Goal: Information Seeking & Learning: Learn about a topic

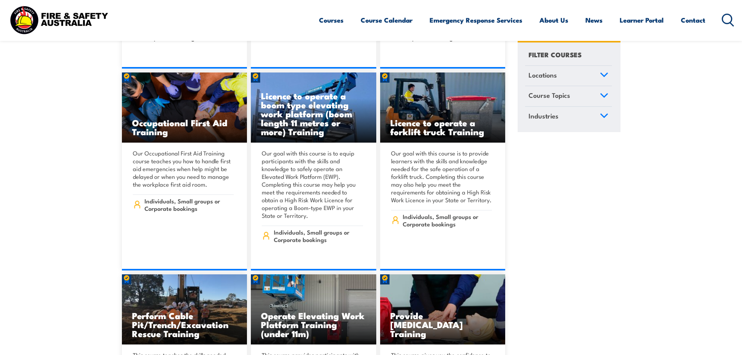
scroll to position [5144, 0]
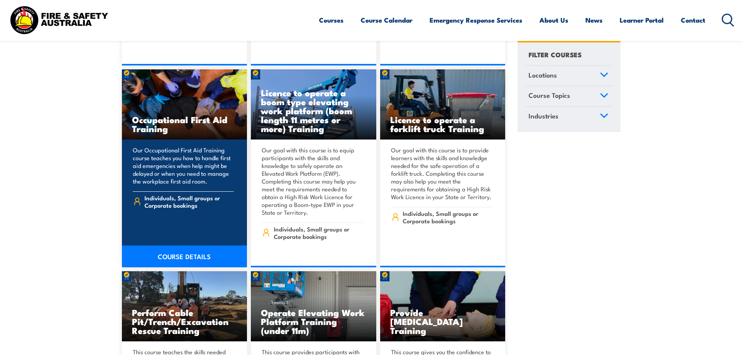
click at [184, 245] on link "COURSE DETAILS" at bounding box center [184, 256] width 125 height 22
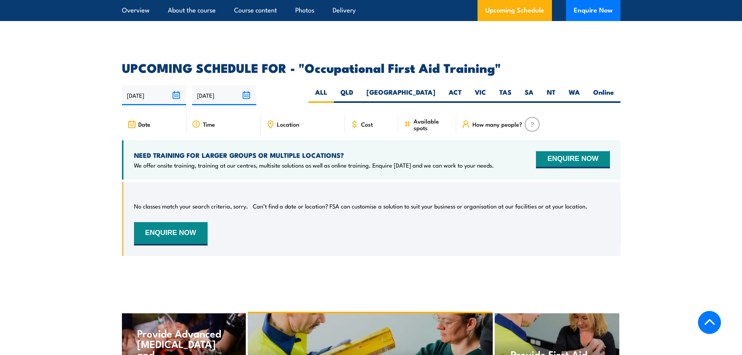
scroll to position [1364, 0]
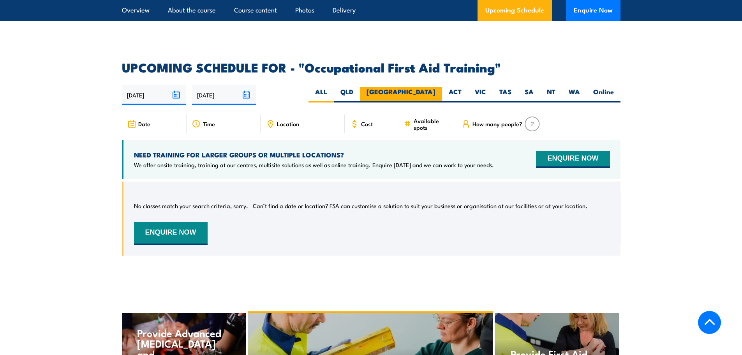
click at [424, 87] on label "[GEOGRAPHIC_DATA]" at bounding box center [401, 94] width 82 height 15
click at [436, 87] on input "NSW" at bounding box center [438, 89] width 5 height 5
radio input "true"
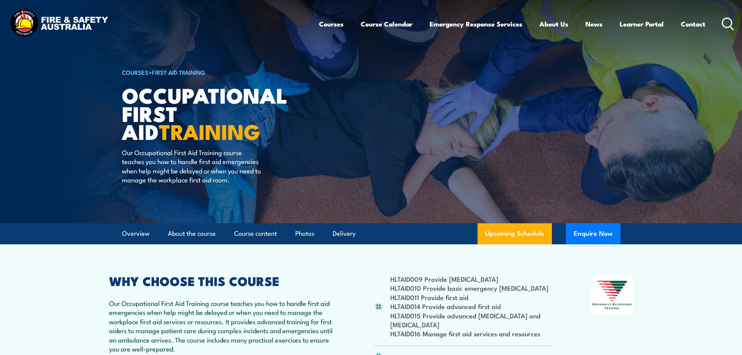
click at [726, 20] on icon at bounding box center [728, 24] width 12 height 13
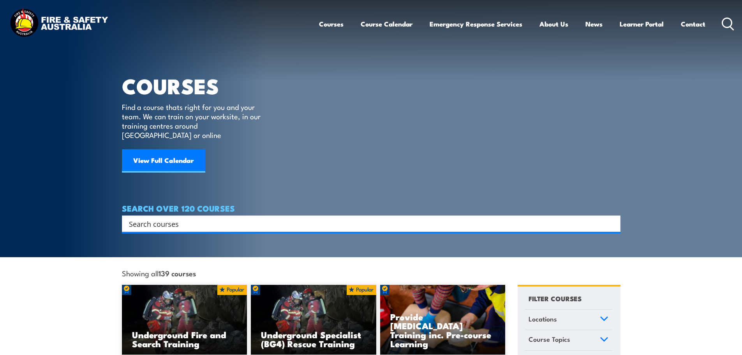
click at [231, 218] on input "Search input" at bounding box center [366, 224] width 475 height 12
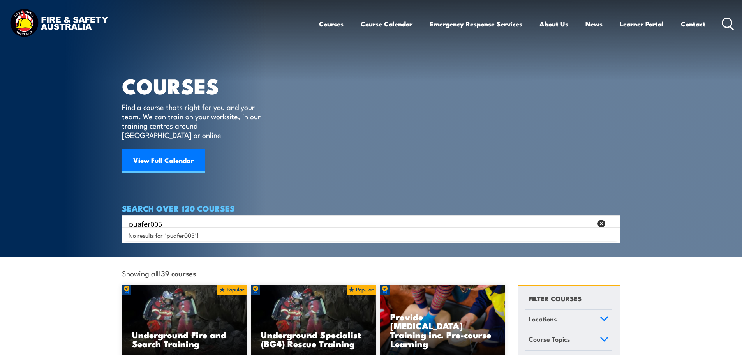
type input "puafer005"
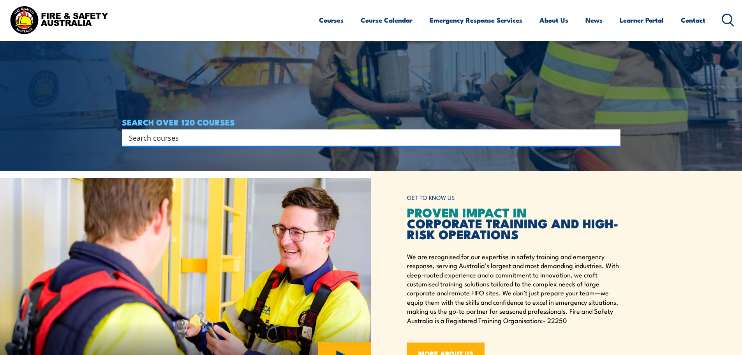
scroll to position [195, 0]
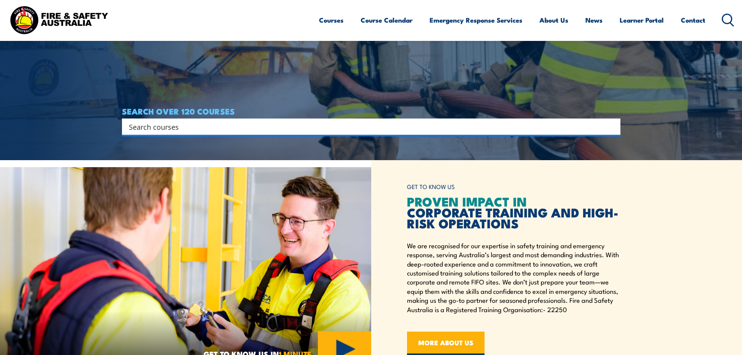
click at [154, 125] on input "Search input" at bounding box center [366, 127] width 475 height 12
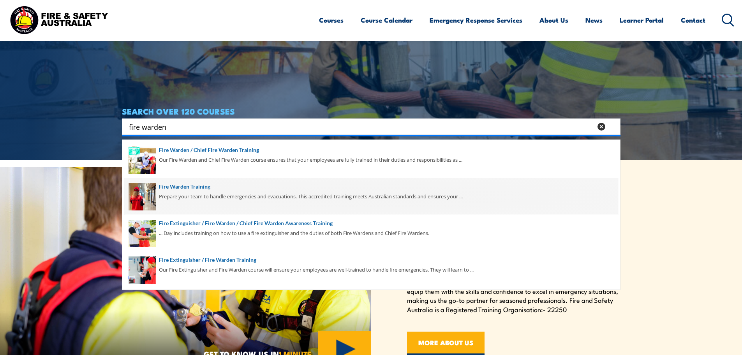
type input "fire warden"
click at [170, 186] on span at bounding box center [371, 196] width 494 height 37
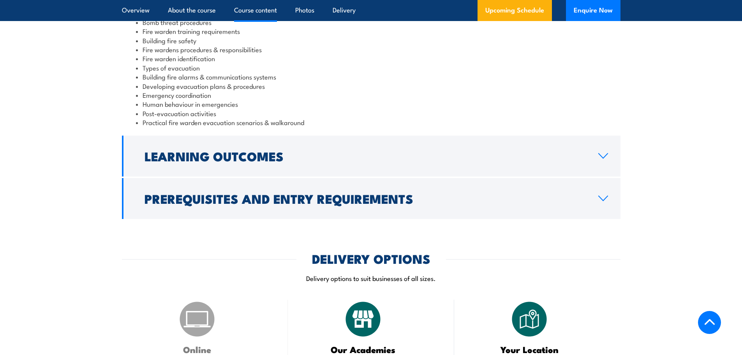
scroll to position [935, 0]
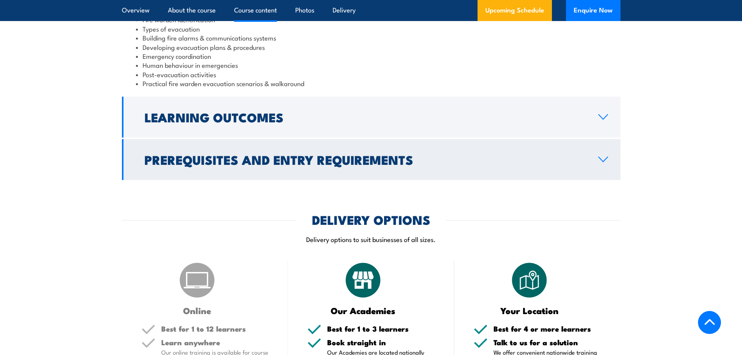
click at [604, 161] on icon at bounding box center [603, 159] width 11 height 6
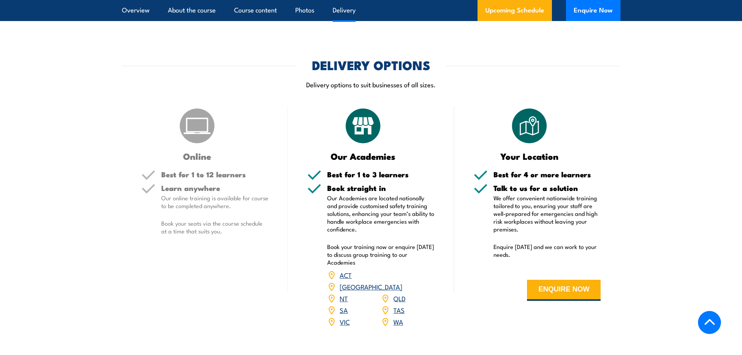
scroll to position [1004, 0]
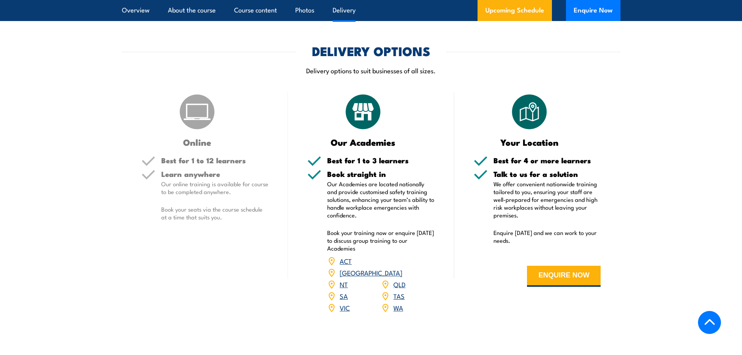
click at [211, 157] on h5 "Best for 1 to 12 learners" at bounding box center [215, 160] width 108 height 7
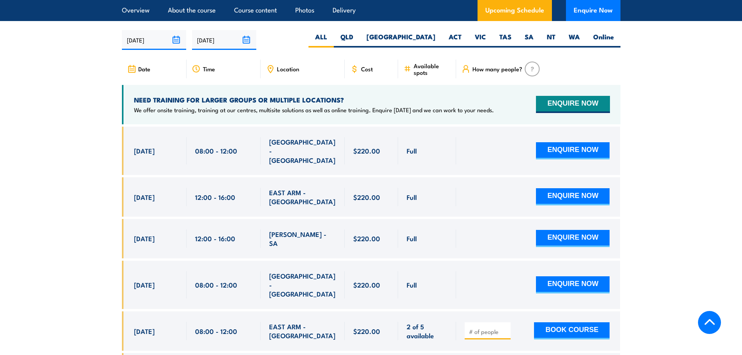
scroll to position [1316, 0]
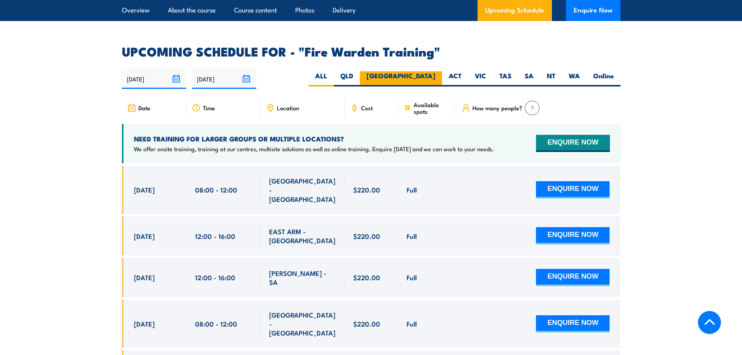
click at [427, 71] on label "[GEOGRAPHIC_DATA]" at bounding box center [401, 78] width 82 height 15
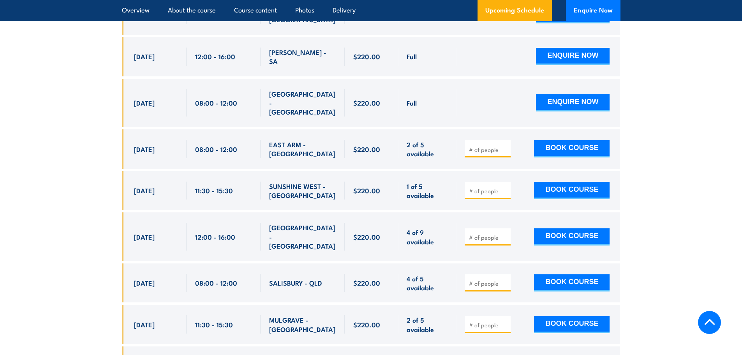
scroll to position [1550, 0]
